Goal: Information Seeking & Learning: Learn about a topic

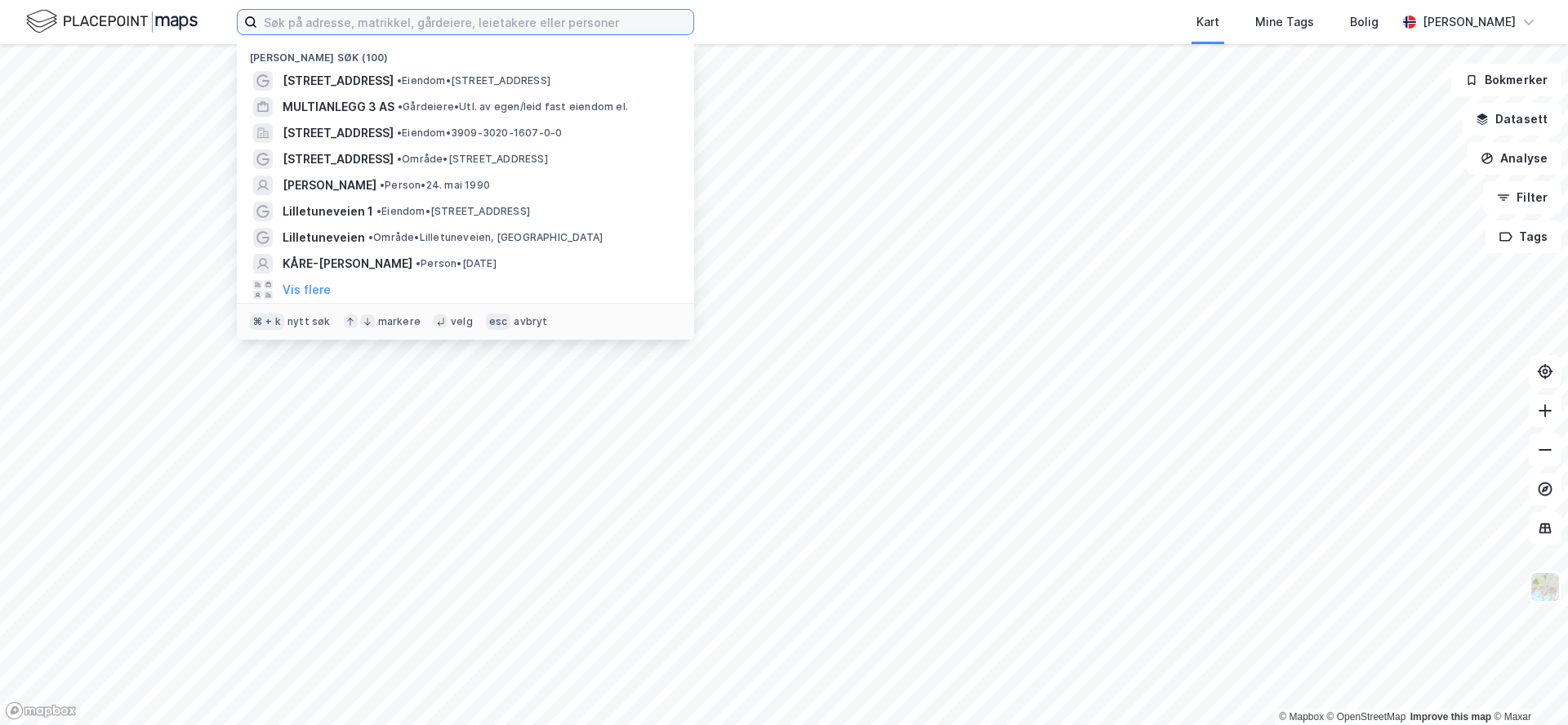
click at [513, 22] on input at bounding box center [475, 22] width 436 height 24
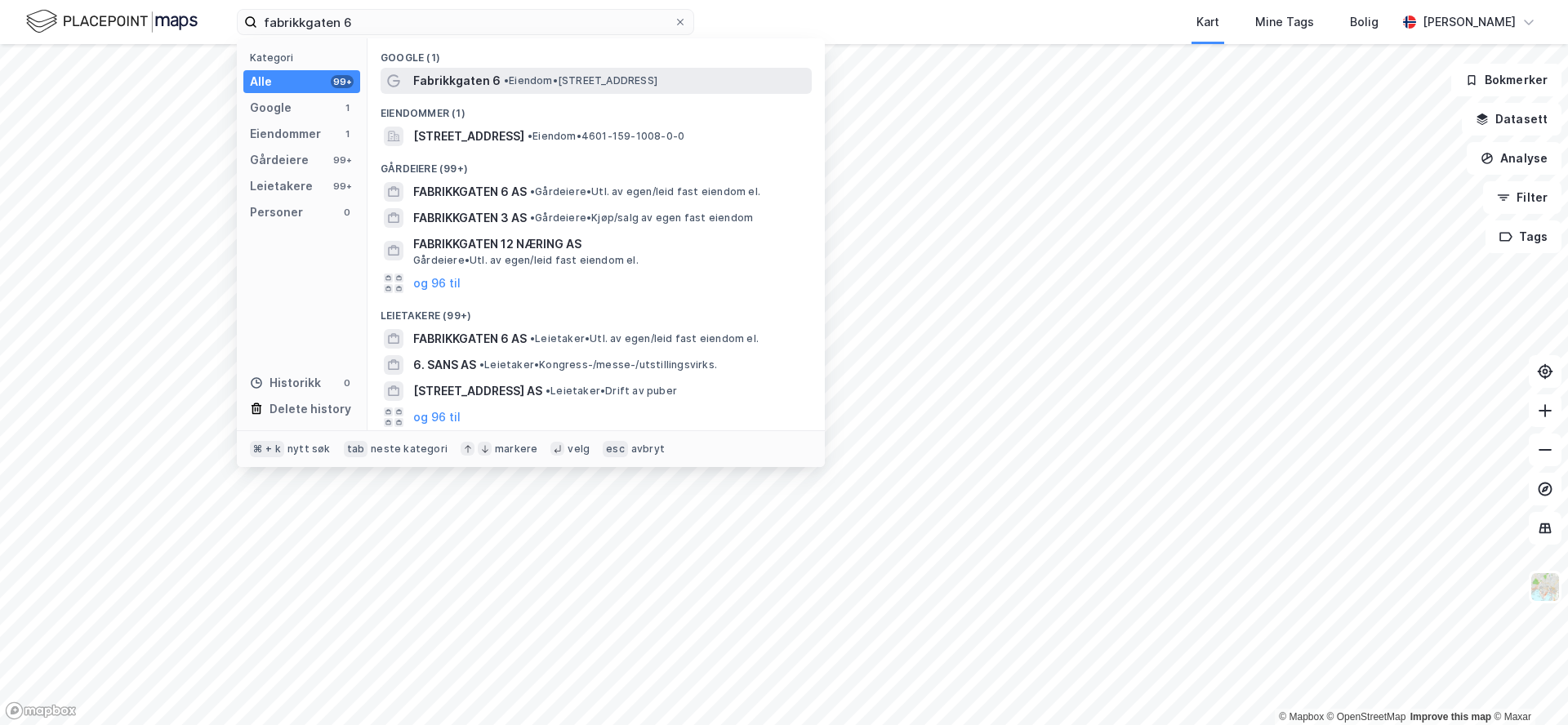
click at [601, 79] on span "• Eiendom • [STREET_ADDRESS]" at bounding box center [581, 80] width 153 height 13
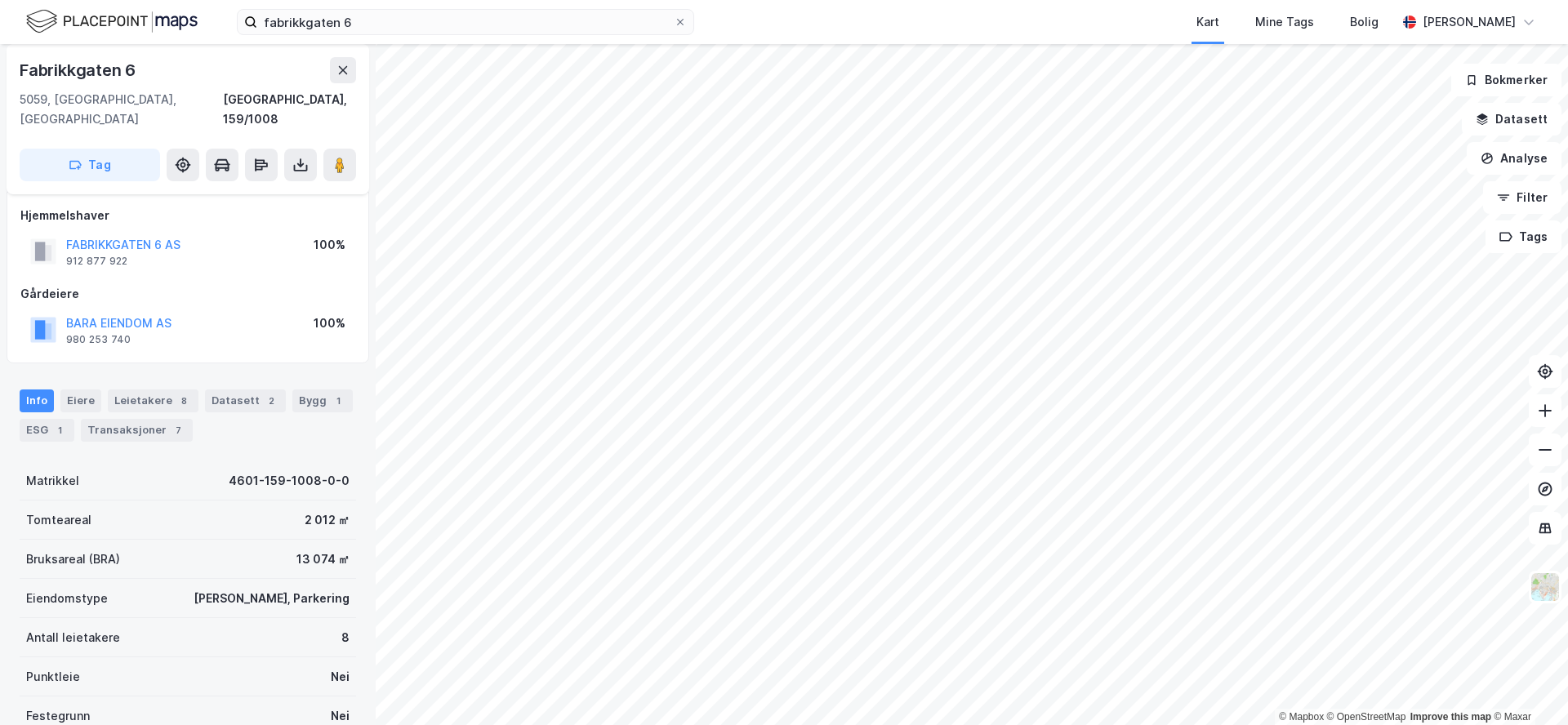
scroll to position [15, 0]
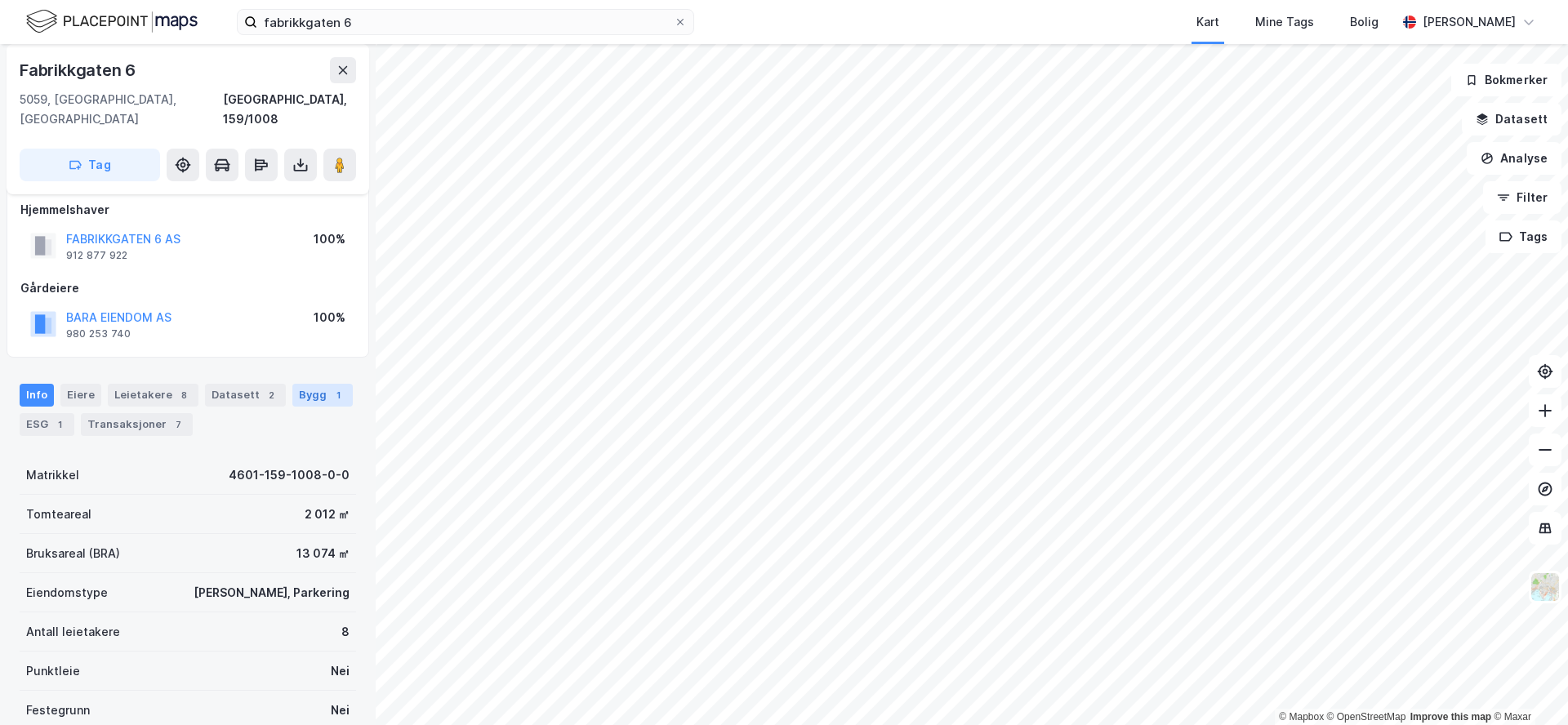
click at [308, 384] on div "Bygg 1" at bounding box center [322, 395] width 60 height 23
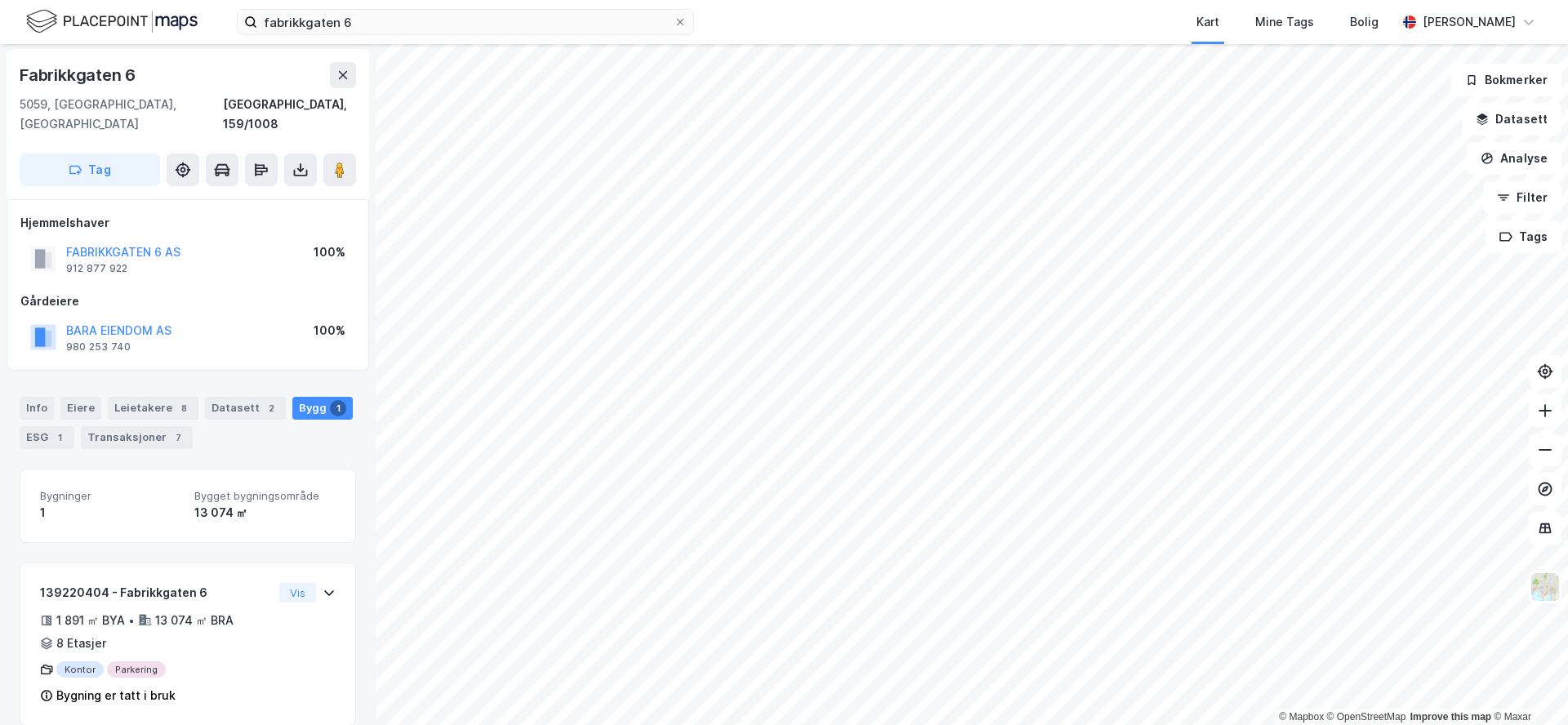
scroll to position [3, 0]
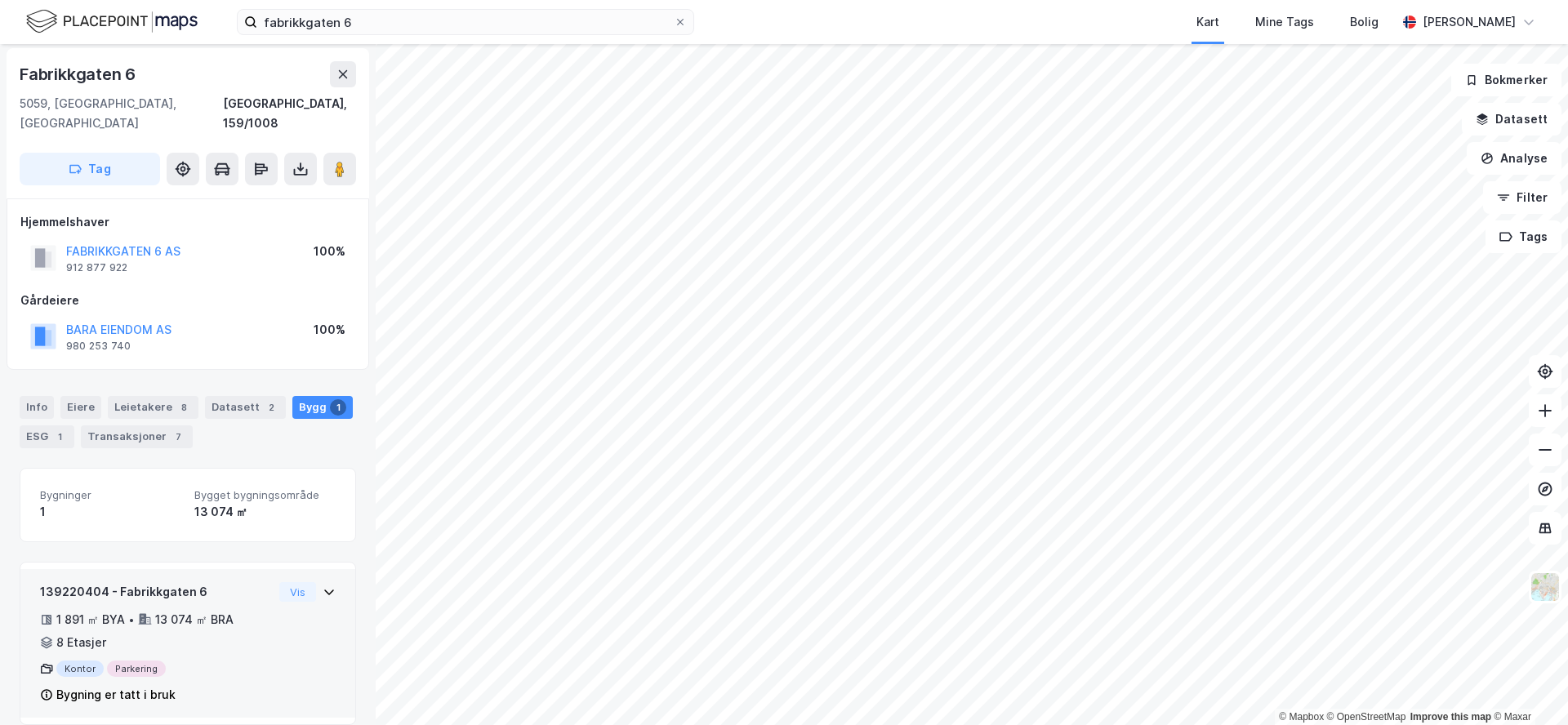
click at [323, 585] on icon at bounding box center [329, 592] width 13 height 13
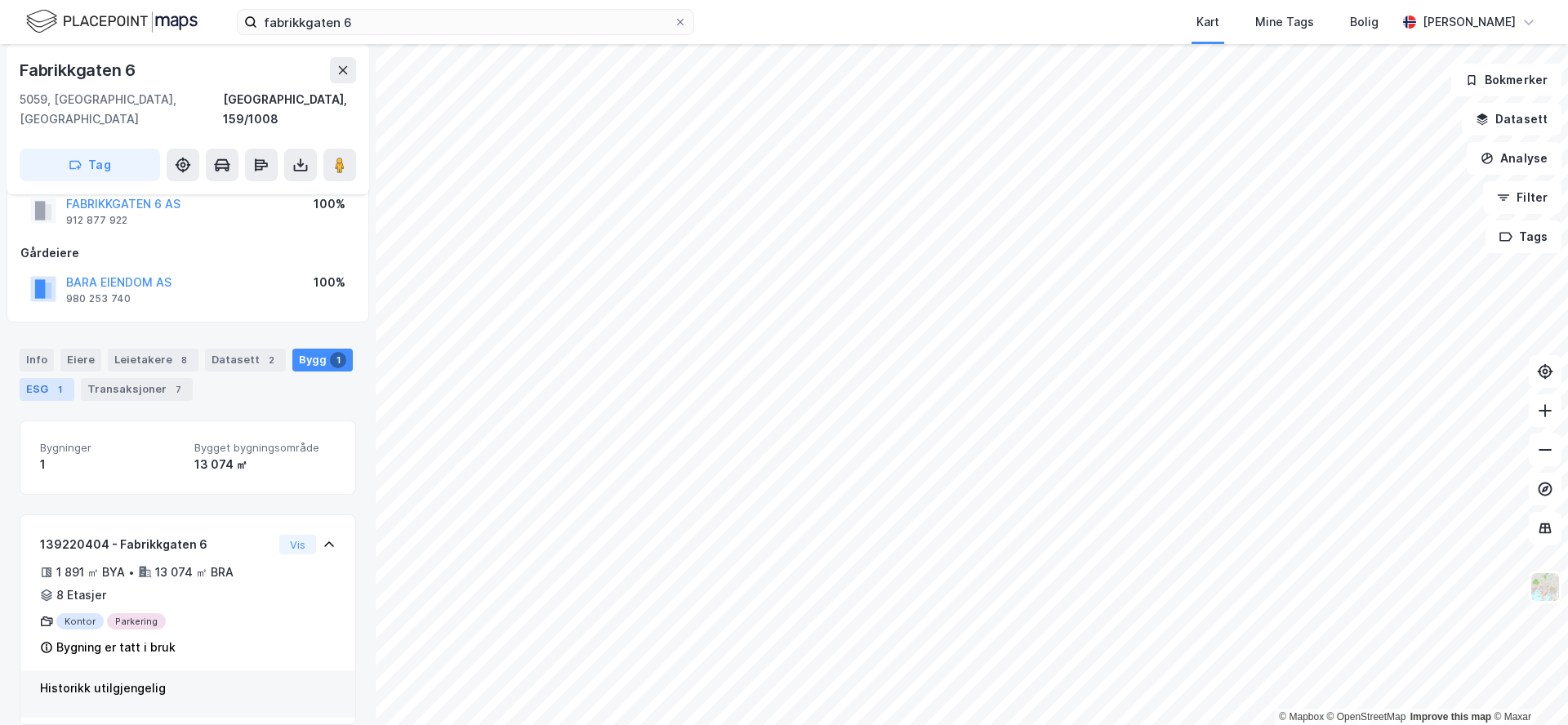
click at [48, 378] on div "ESG 1" at bounding box center [46, 389] width 55 height 23
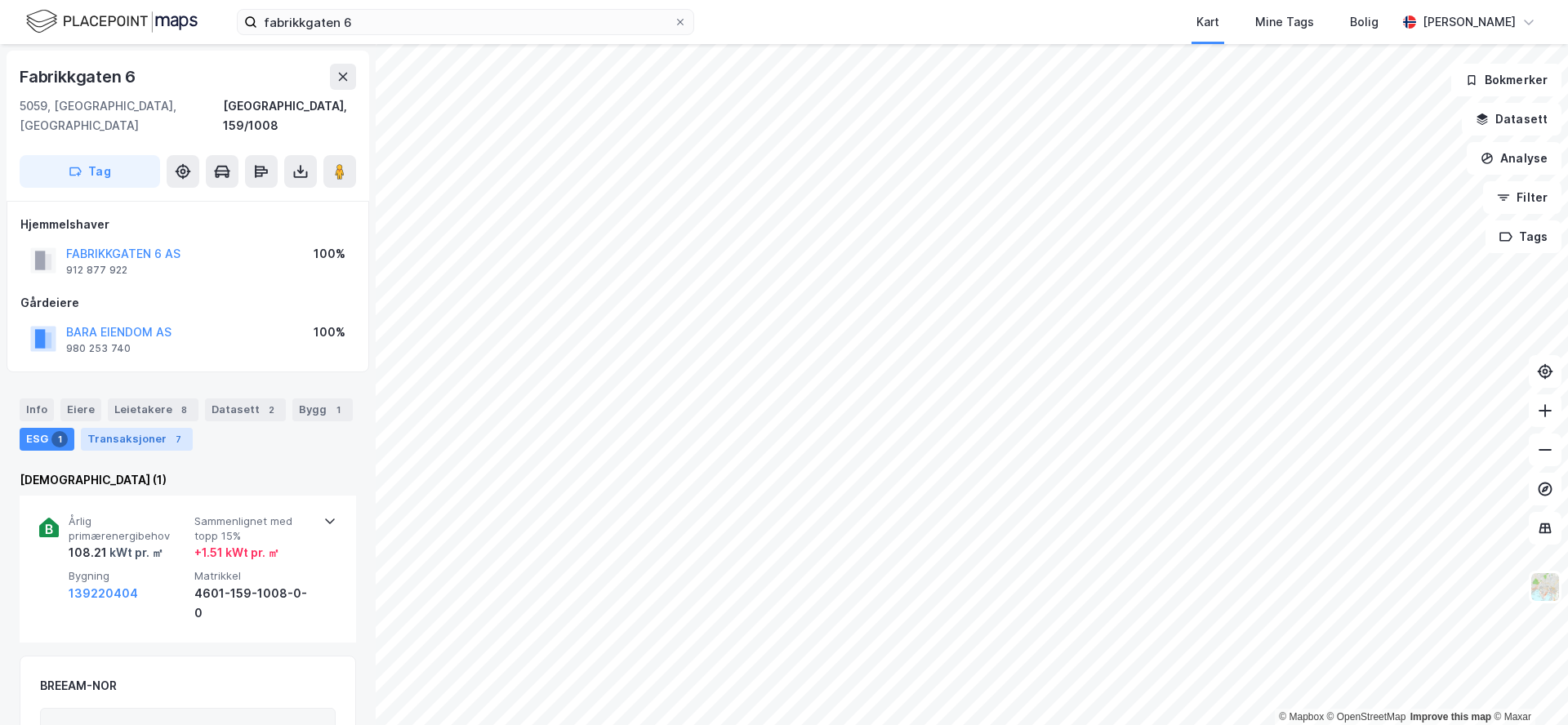
click at [114, 428] on div "Transaksjoner 7" at bounding box center [136, 439] width 112 height 23
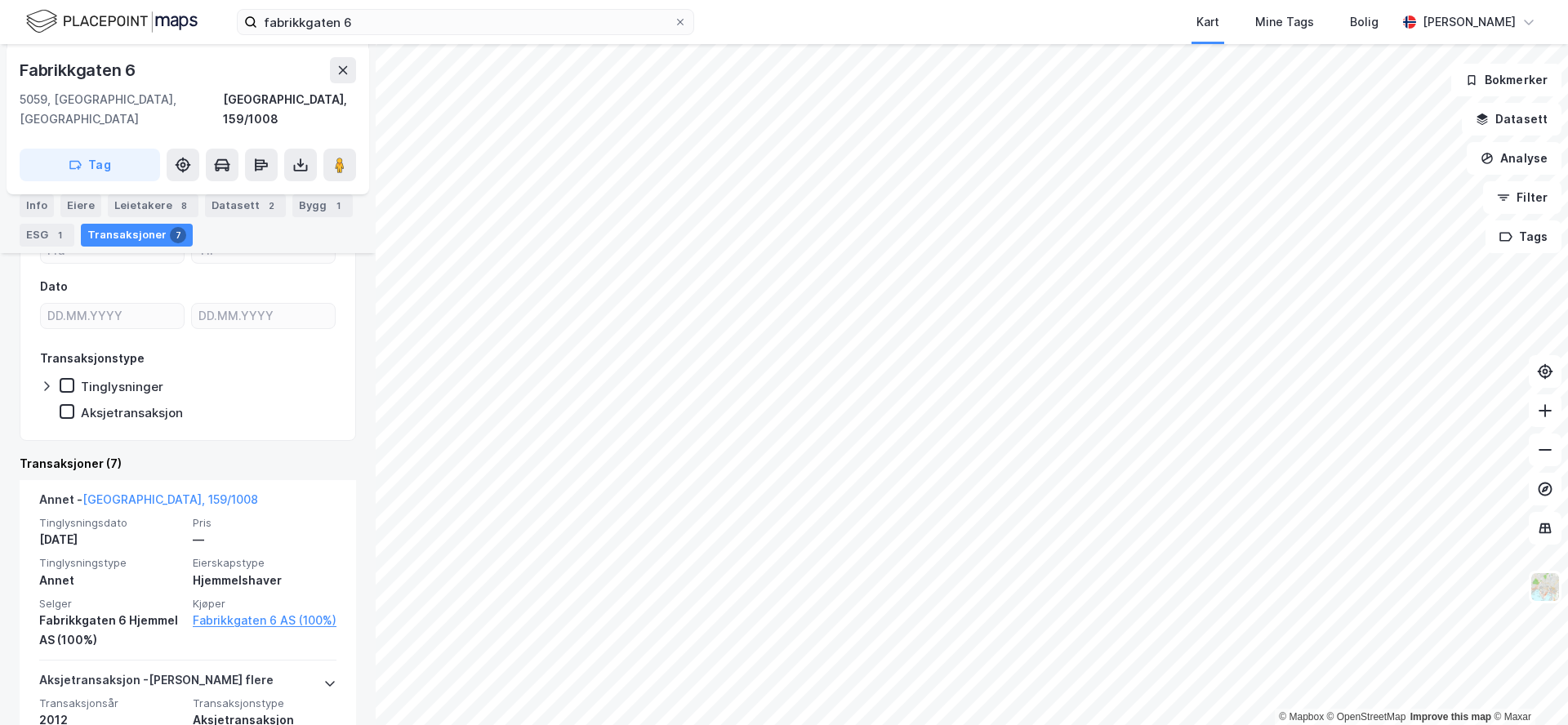
scroll to position [276, 0]
click at [496, 27] on input "fabrikkgaten 6" at bounding box center [465, 22] width 416 height 24
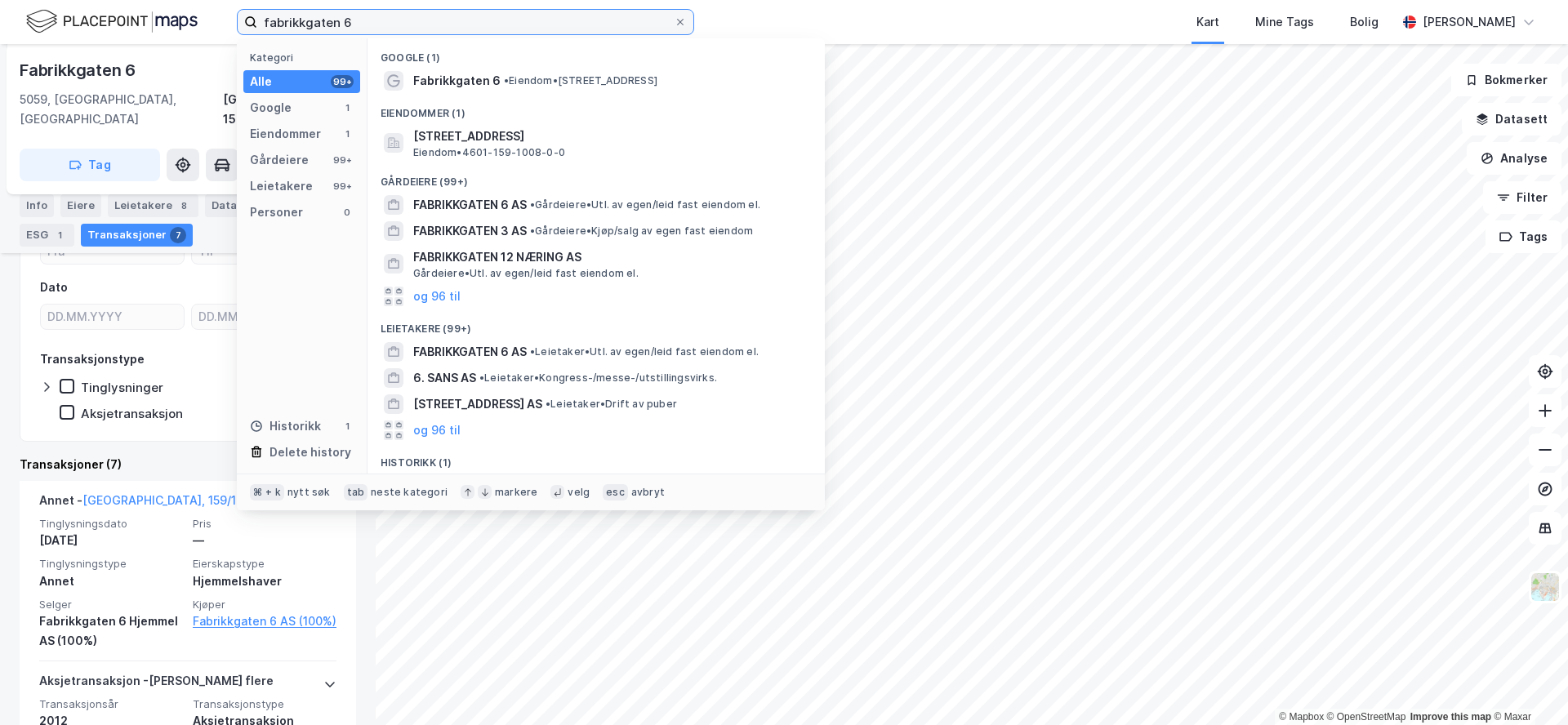
click at [496, 27] on input "fabrikkgaten 6" at bounding box center [465, 22] width 416 height 24
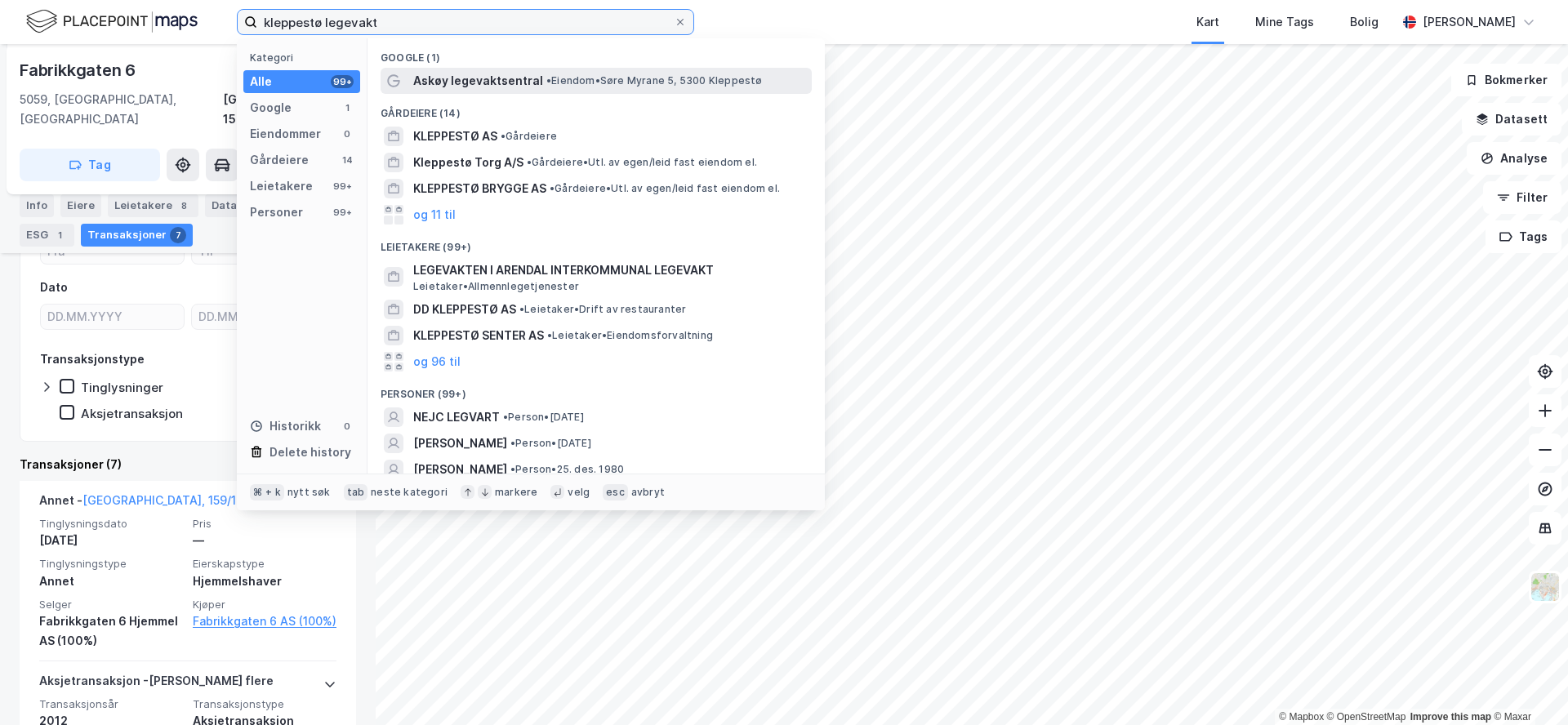
type input "kleppestø legevakt"
click at [552, 72] on div "Askøy legevaktsentral • Eiendom • Søre Myrane 5, 5300 [GEOGRAPHIC_DATA]" at bounding box center [610, 80] width 395 height 19
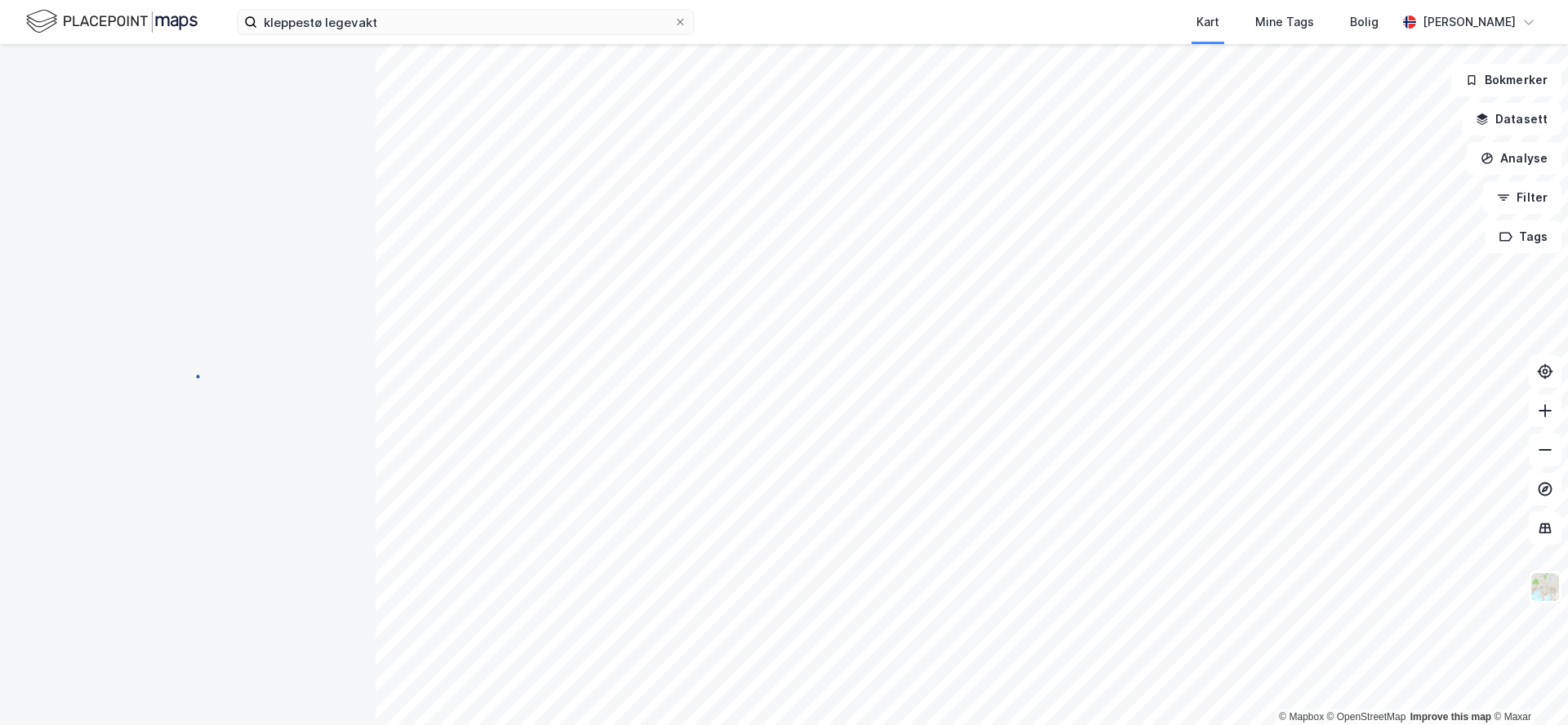
scroll to position [70, 0]
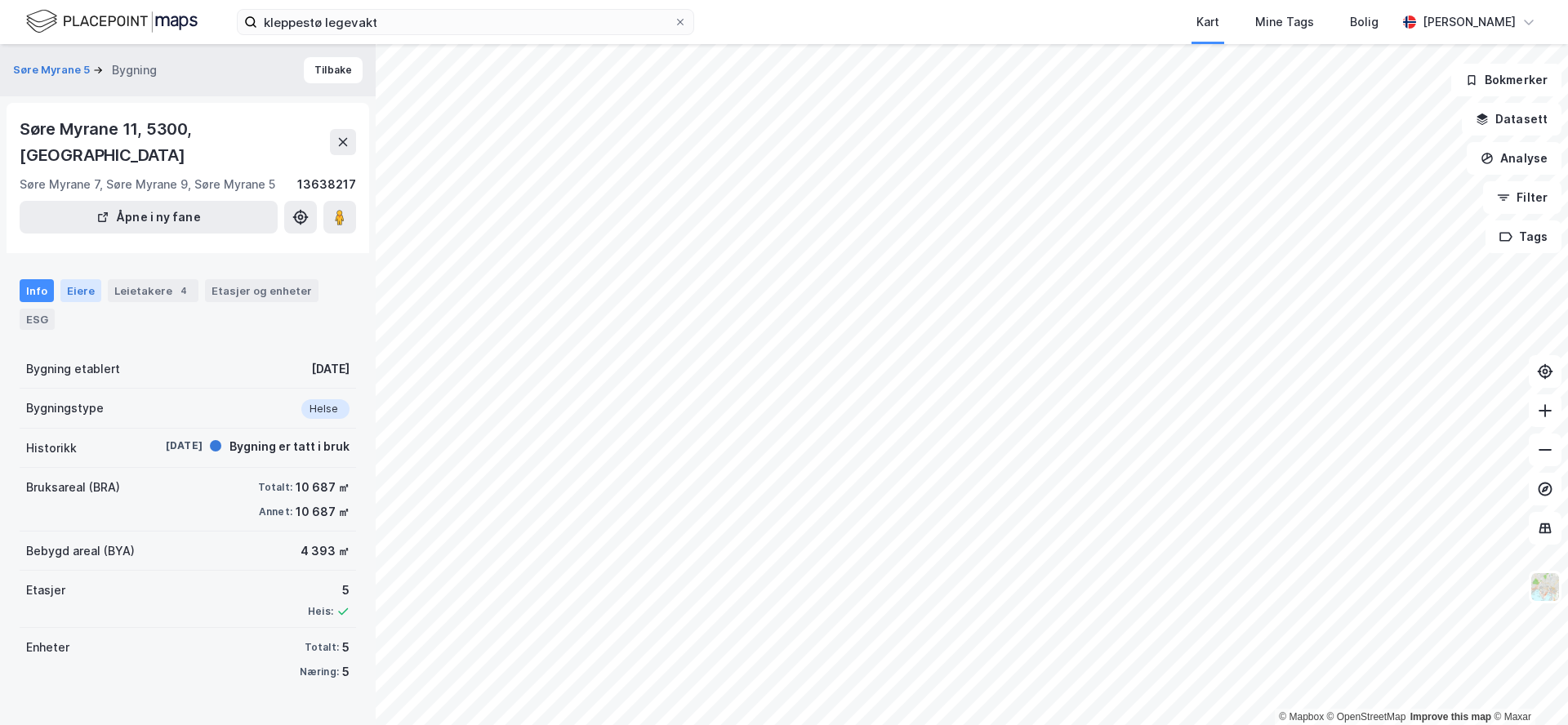
click at [95, 279] on div "Eiere" at bounding box center [80, 290] width 41 height 23
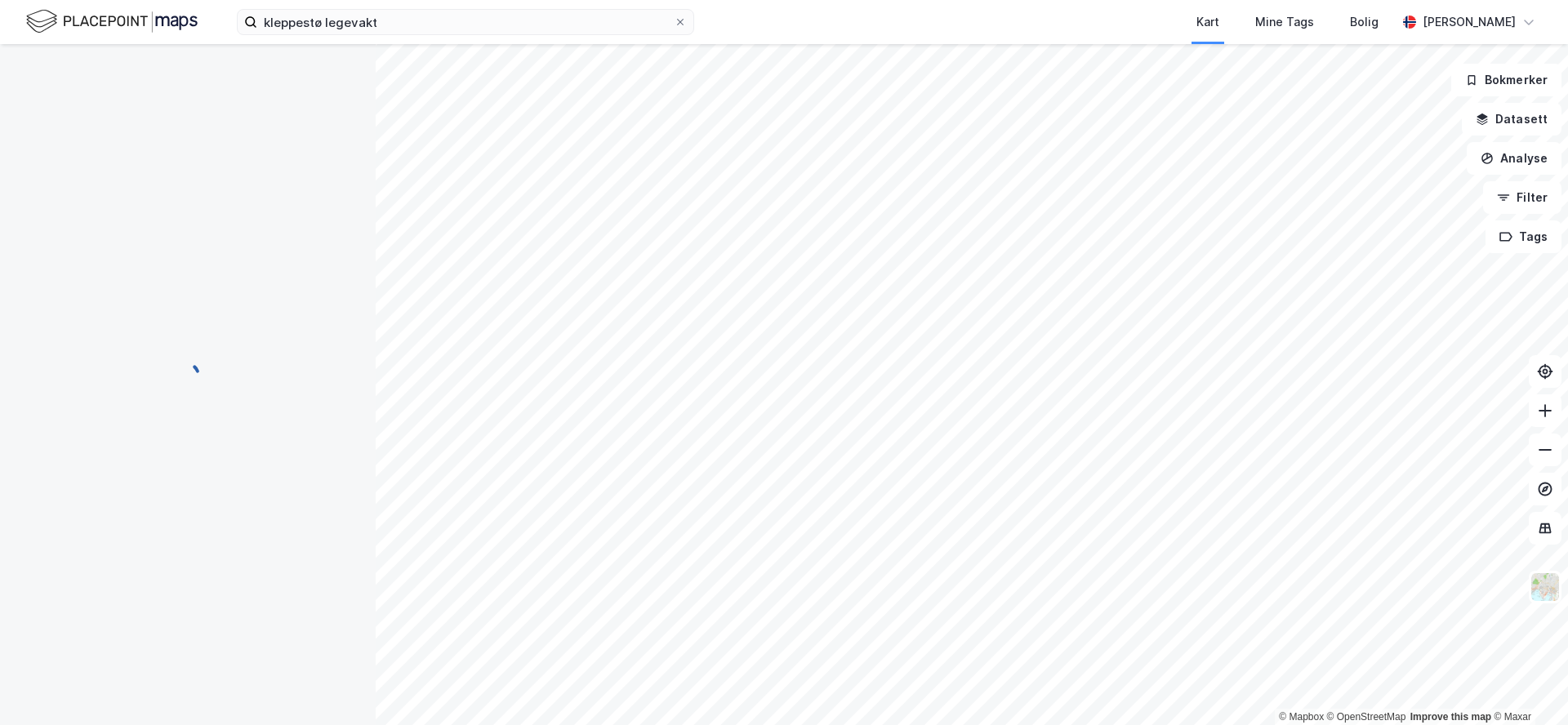
scroll to position [51, 0]
